Goal: Find specific page/section: Find specific page/section

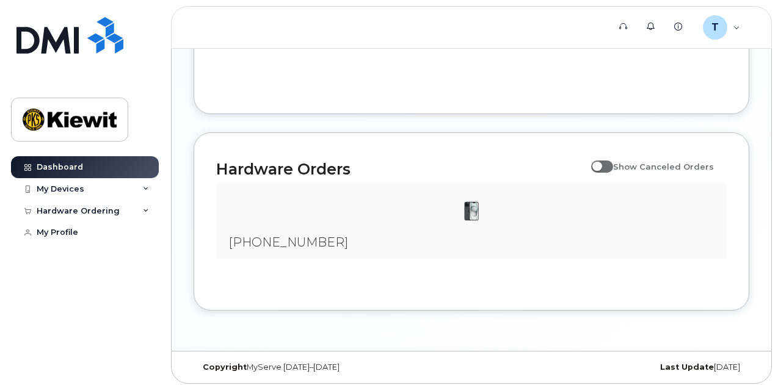
scroll to position [755, 0]
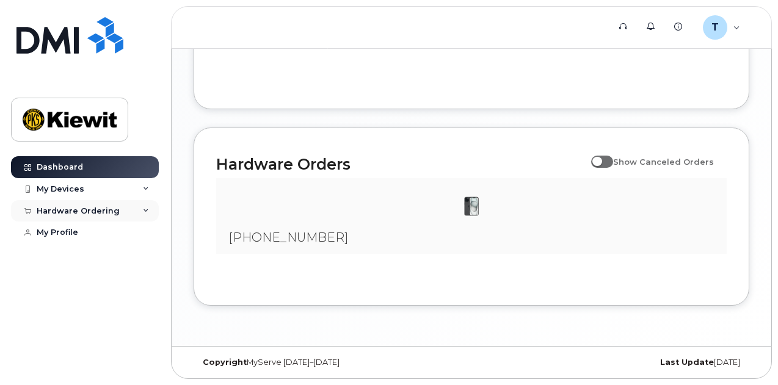
click at [147, 209] on icon at bounding box center [146, 211] width 6 height 6
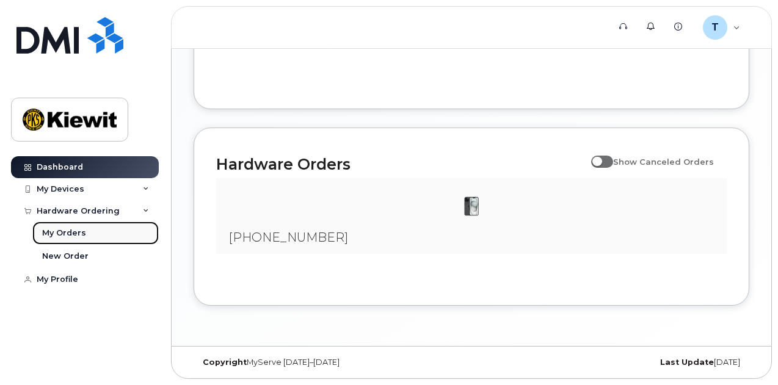
click at [74, 230] on div "My Orders" at bounding box center [64, 233] width 44 height 11
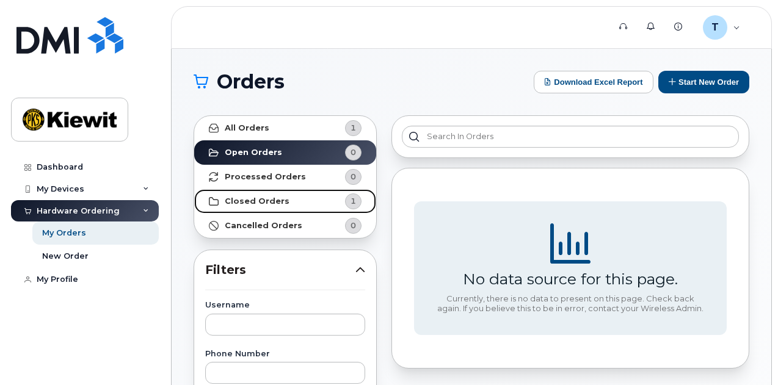
click at [259, 200] on strong "Closed Orders" at bounding box center [257, 202] width 65 height 10
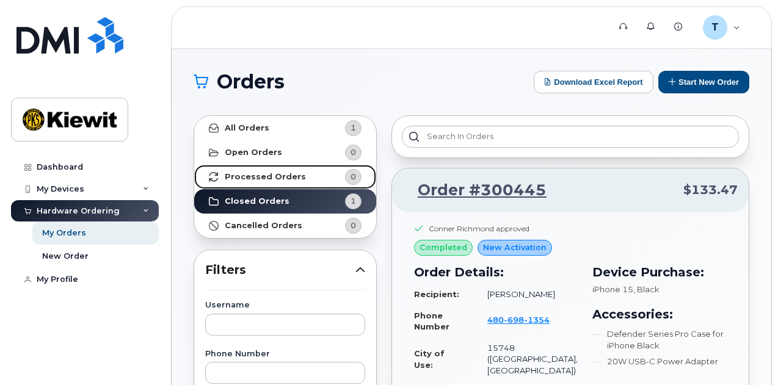
click at [270, 177] on strong "Processed Orders" at bounding box center [265, 177] width 81 height 10
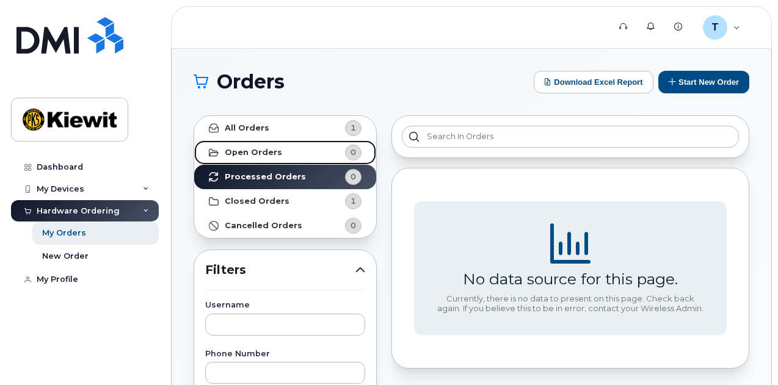
click at [271, 153] on strong "Open Orders" at bounding box center [253, 153] width 57 height 10
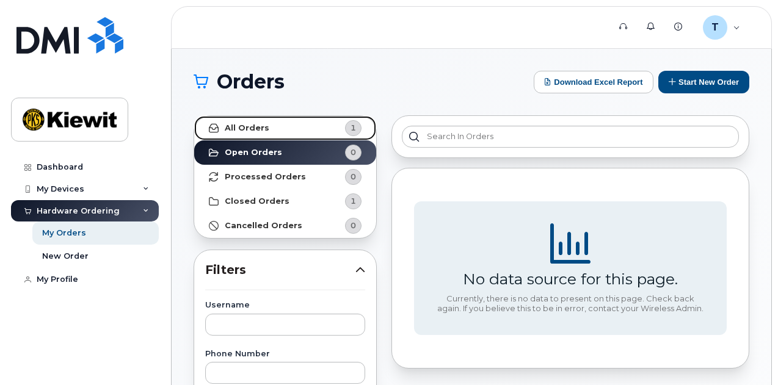
click at [269, 131] on link "All Orders 1" at bounding box center [285, 128] width 182 height 24
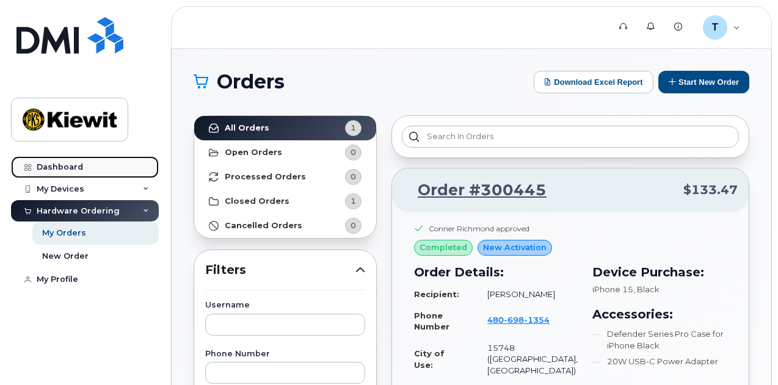
click at [50, 167] on div "Dashboard" at bounding box center [60, 167] width 46 height 10
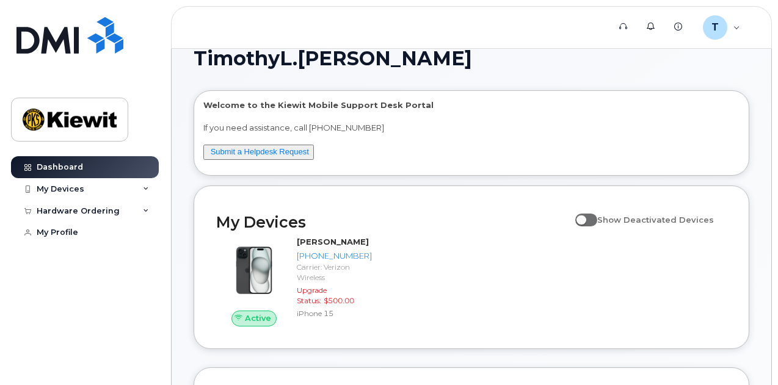
scroll to position [22, 0]
click at [257, 150] on link "Submit a Helpdesk Request" at bounding box center [260, 151] width 98 height 9
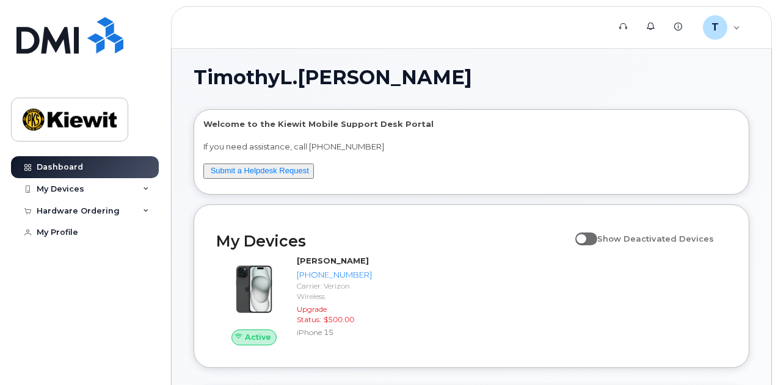
scroll to position [0, 0]
